Goal: Task Accomplishment & Management: Use online tool/utility

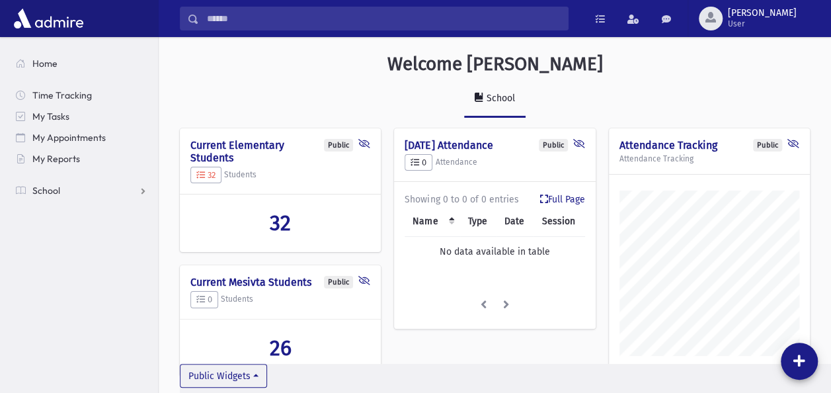
scroll to position [631, 672]
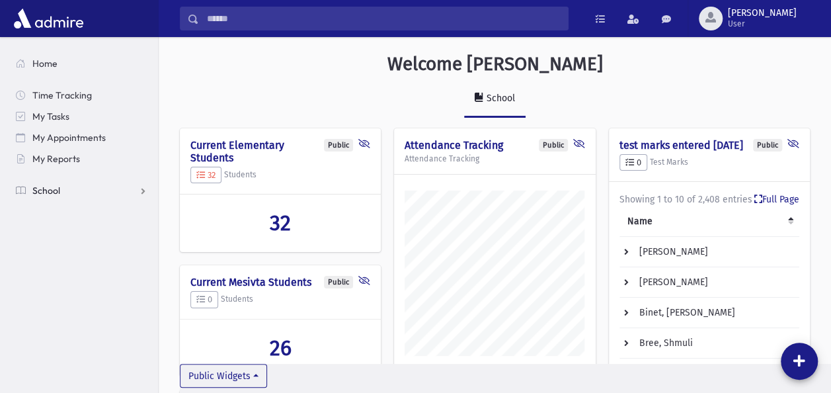
click at [40, 188] on span "School" at bounding box center [46, 190] width 28 height 12
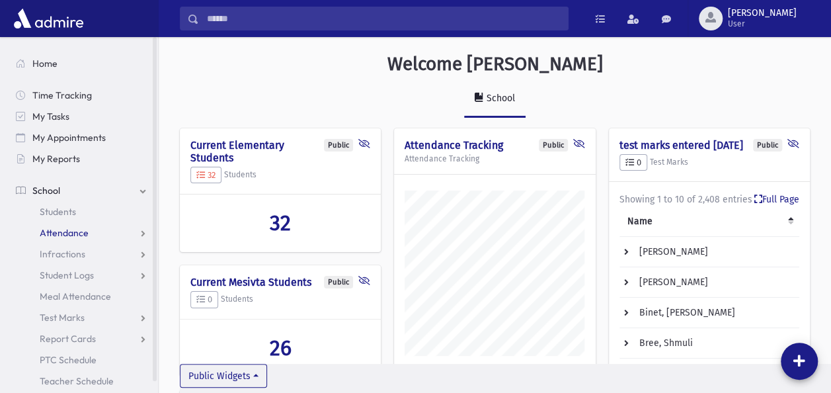
click at [44, 233] on span "Attendance" at bounding box center [64, 233] width 49 height 12
click at [62, 249] on span "Entry" at bounding box center [61, 254] width 22 height 12
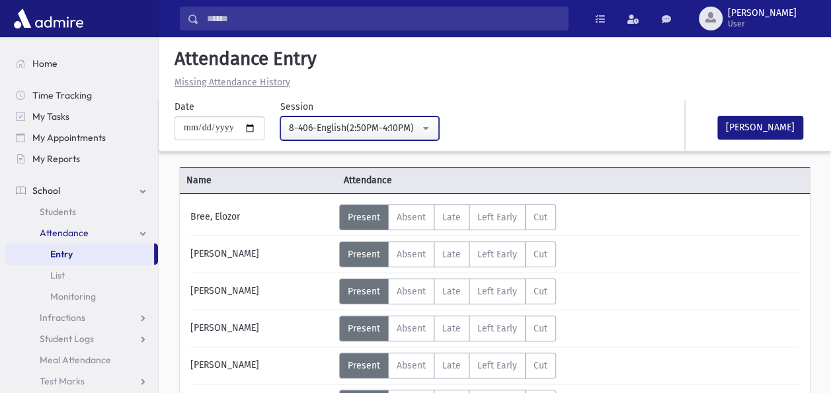
click at [430, 128] on button "8-406-English(2:50PM-4:10PM)" at bounding box center [359, 128] width 159 height 24
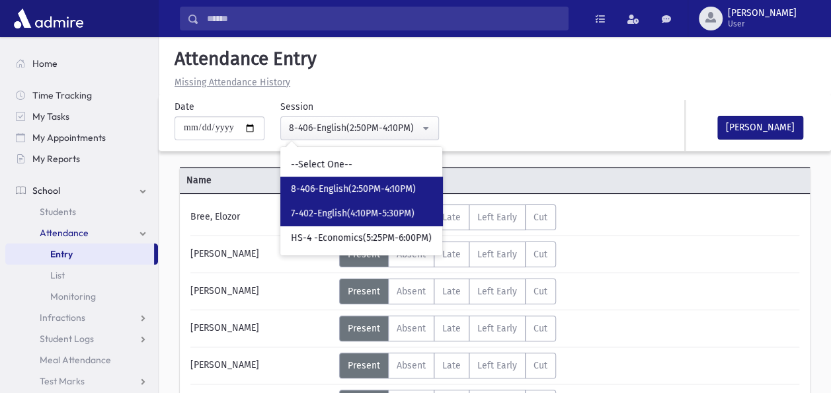
click at [340, 208] on span "7-402-English(4:10PM-5:30PM)" at bounding box center [353, 213] width 124 height 13
select select "****"
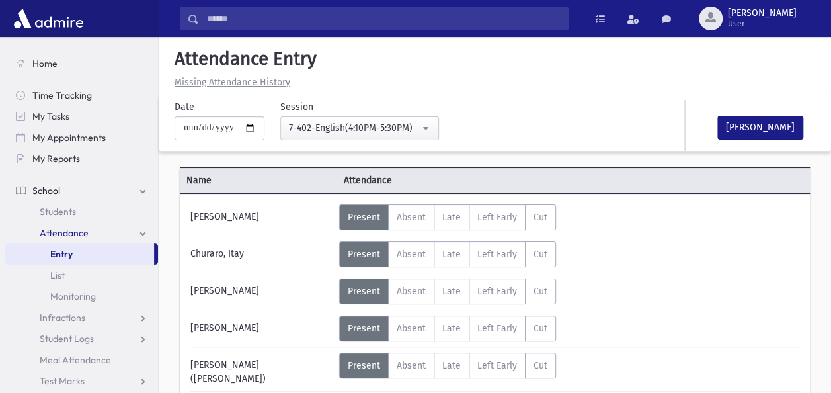
click at [271, 256] on div "Churaro, Itay" at bounding box center [261, 254] width 155 height 26
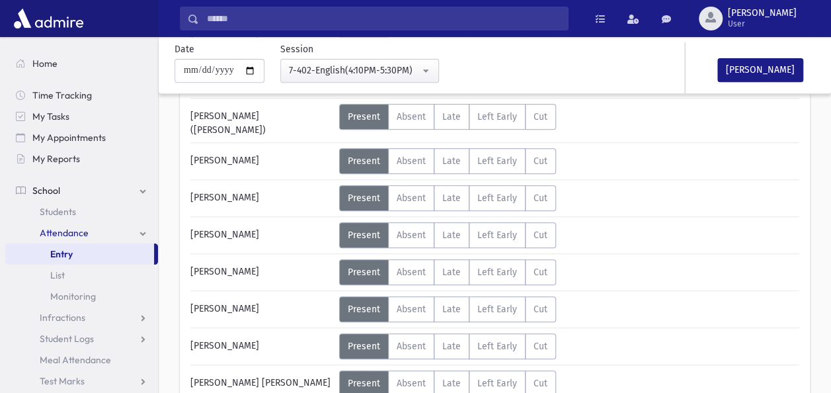
scroll to position [264, 0]
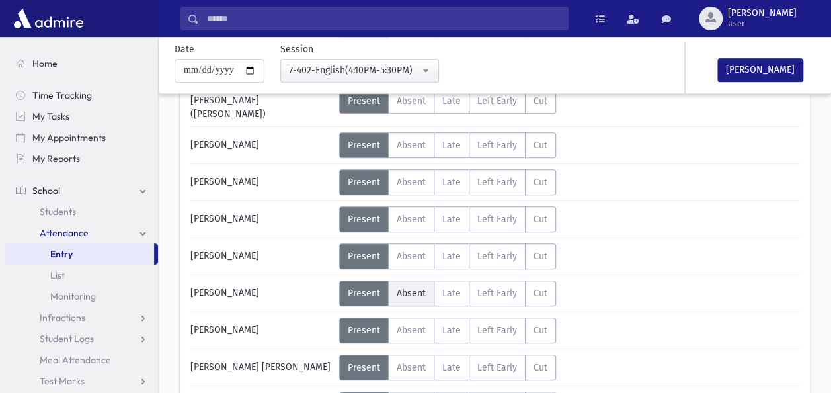
click at [413, 288] on span "Absent" at bounding box center [411, 293] width 29 height 11
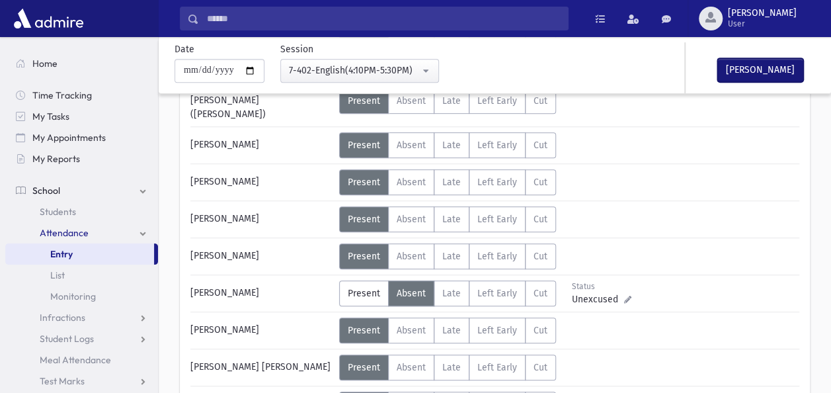
click at [747, 70] on button "[PERSON_NAME]" at bounding box center [760, 70] width 86 height 24
